Goal: Task Accomplishment & Management: Use online tool/utility

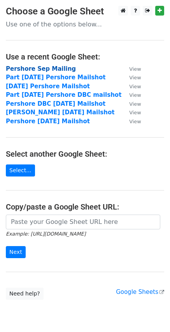
click at [35, 70] on strong "Pershore Sep Mailing" at bounding box center [41, 68] width 70 height 7
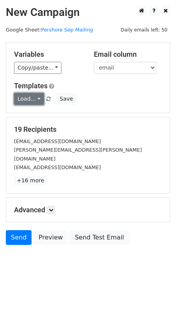
click at [31, 94] on link "Load..." at bounding box center [29, 99] width 30 height 12
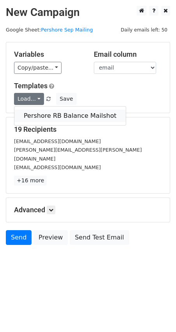
click at [32, 110] on link "Pershore RB Balance Mailshot" at bounding box center [69, 116] width 111 height 12
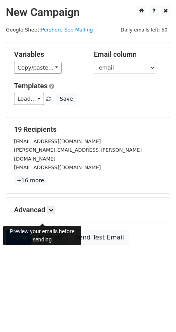
click at [46, 230] on link "Preview" at bounding box center [50, 237] width 34 height 15
click at [17, 230] on link "Send" at bounding box center [19, 237] width 26 height 15
